Goal: Navigation & Orientation: Find specific page/section

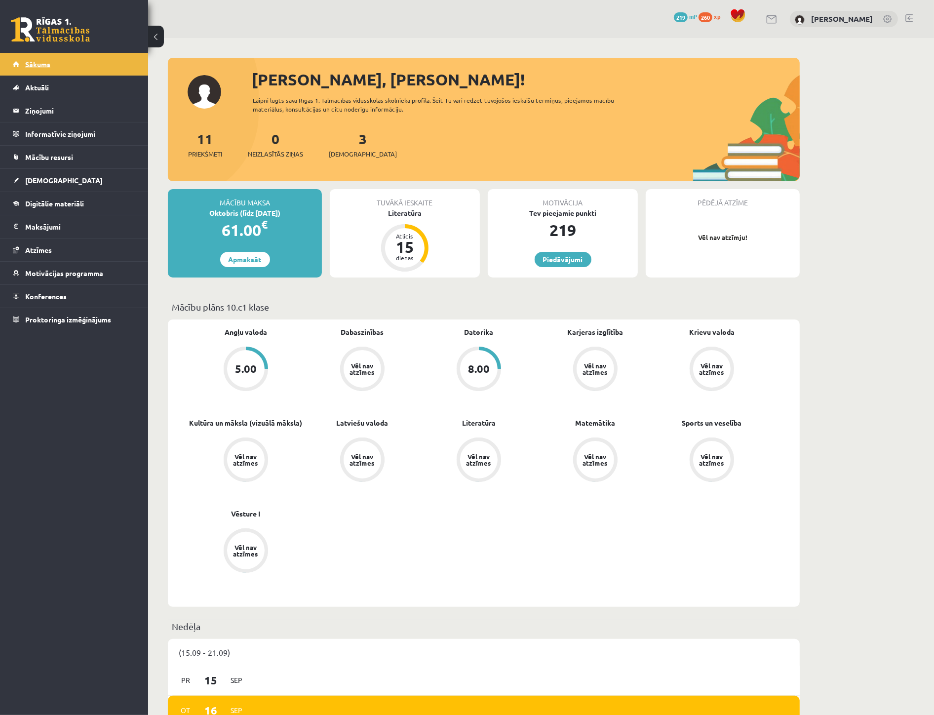
click at [37, 63] on span "Sākums" at bounding box center [37, 64] width 25 height 9
click at [51, 89] on link "Aktuāli" at bounding box center [74, 87] width 123 height 23
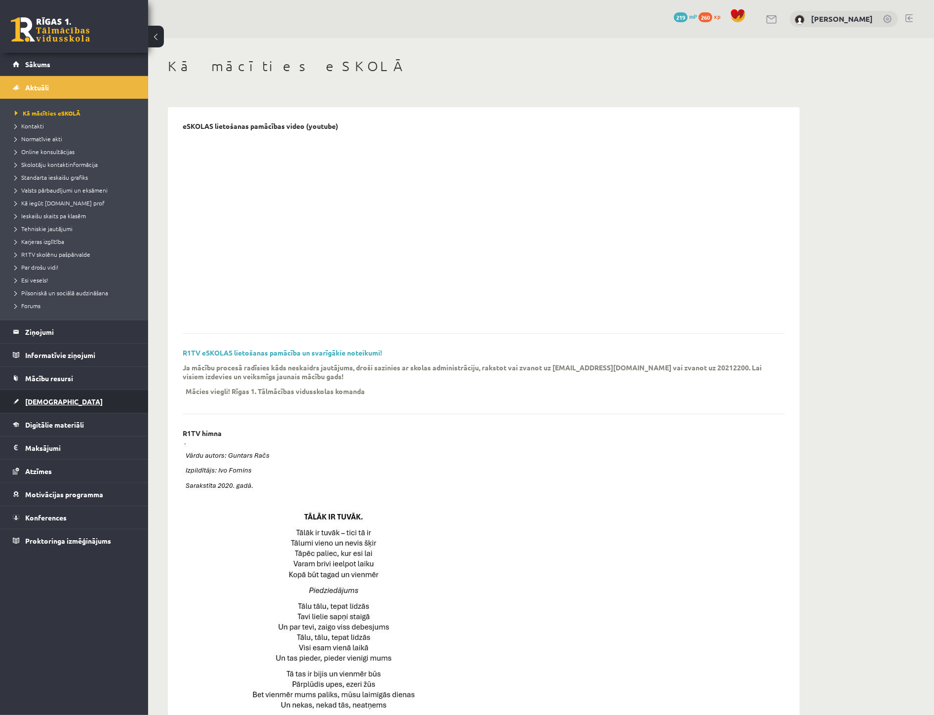
click at [53, 407] on link "[DEMOGRAPHIC_DATA]" at bounding box center [74, 401] width 123 height 23
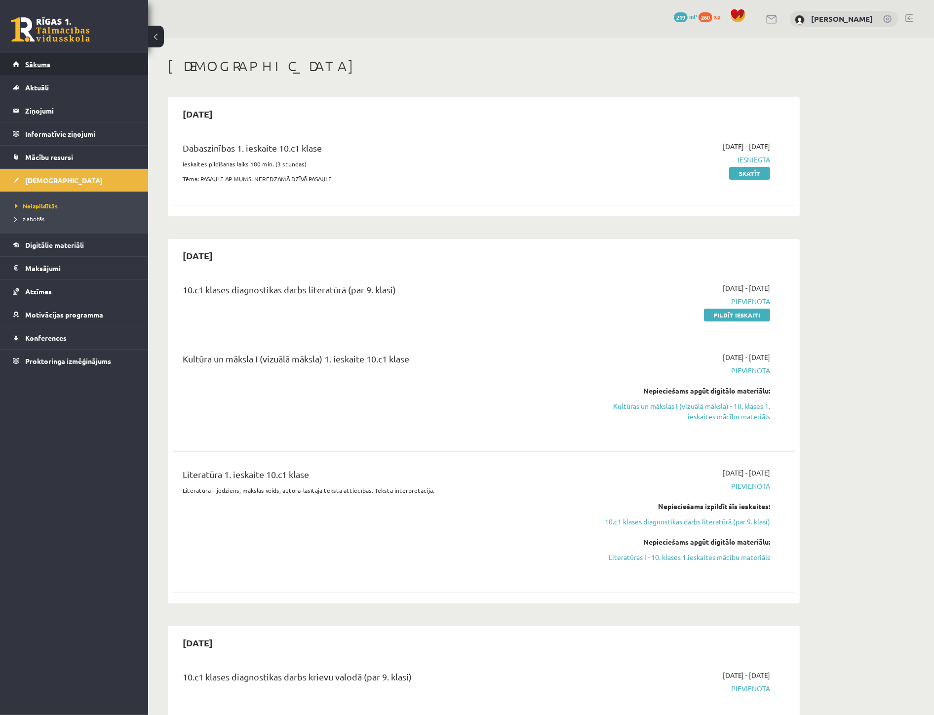
click at [42, 61] on span "Sākums" at bounding box center [37, 64] width 25 height 9
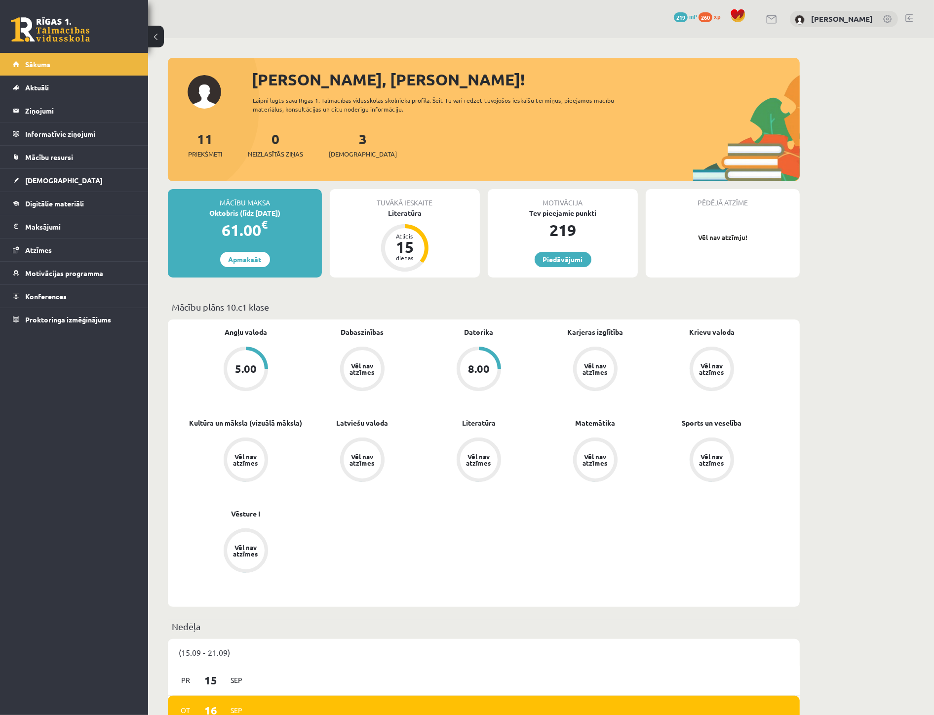
click at [66, 35] on link at bounding box center [50, 29] width 79 height 25
